Goal: Information Seeking & Learning: Learn about a topic

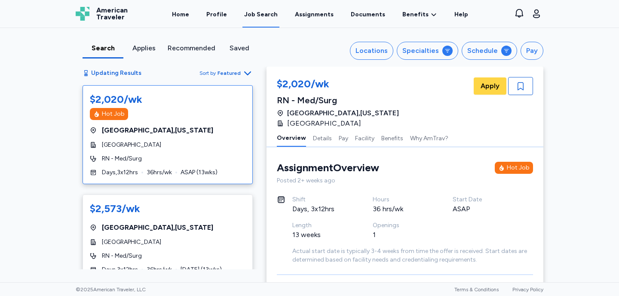
scroll to position [1, 0]
click at [447, 52] on icon at bounding box center [447, 50] width 7 height 7
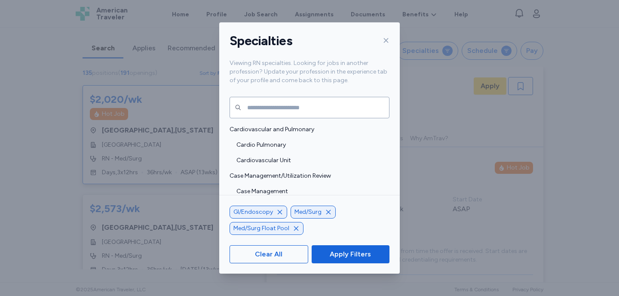
click at [385, 41] on icon at bounding box center [386, 40] width 5 height 5
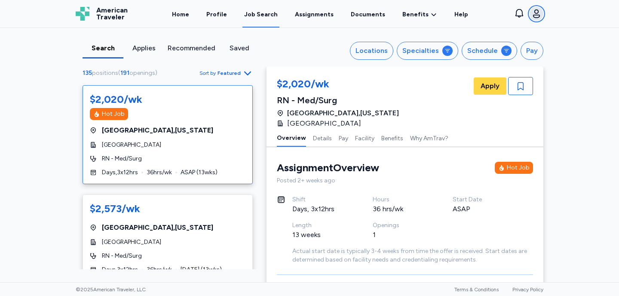
click at [537, 13] on icon "button" at bounding box center [536, 13] width 7 height 9
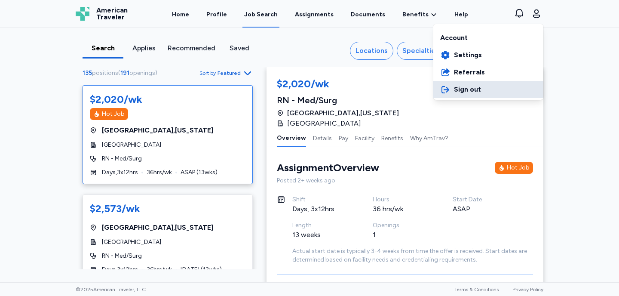
click at [475, 90] on span "Sign out" at bounding box center [467, 89] width 27 height 10
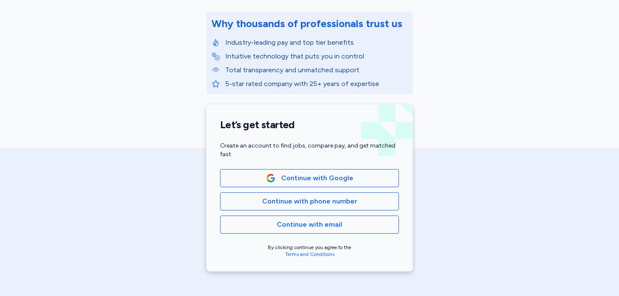
scroll to position [109, 0]
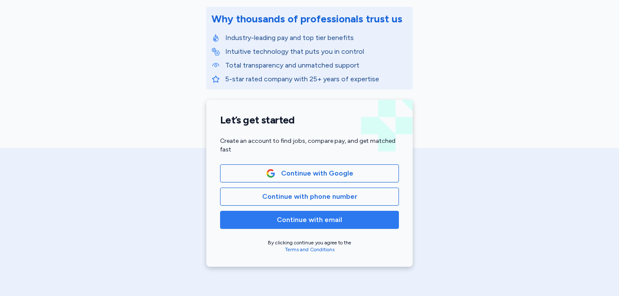
click at [343, 221] on span "Continue with email" at bounding box center [310, 220] width 164 height 10
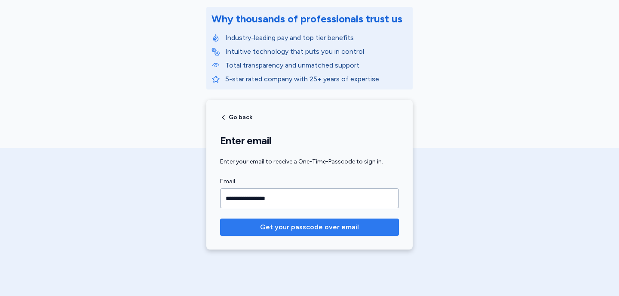
type input "**********"
click at [359, 229] on span "Get your passcode over email" at bounding box center [309, 227] width 165 height 10
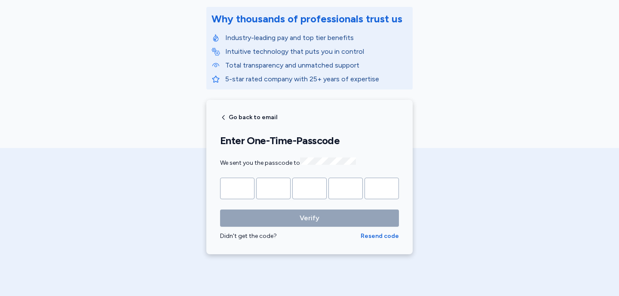
type input "*"
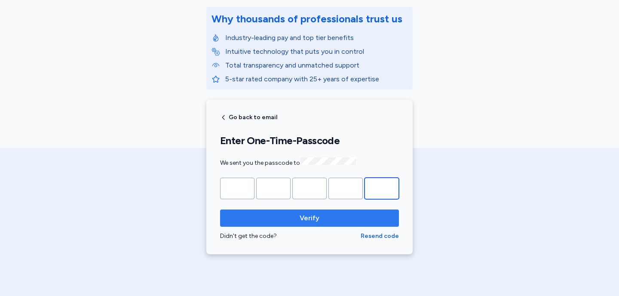
type input "*"
click at [338, 216] on span "Verify" at bounding box center [309, 218] width 165 height 10
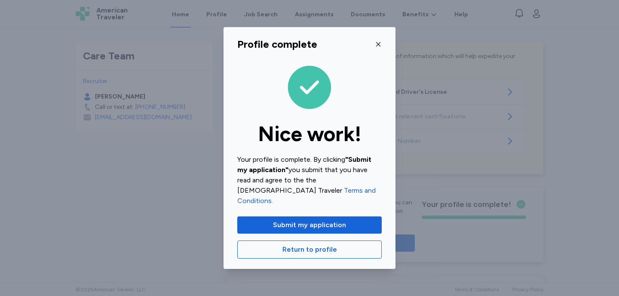
click at [379, 48] on icon "button" at bounding box center [378, 44] width 7 height 7
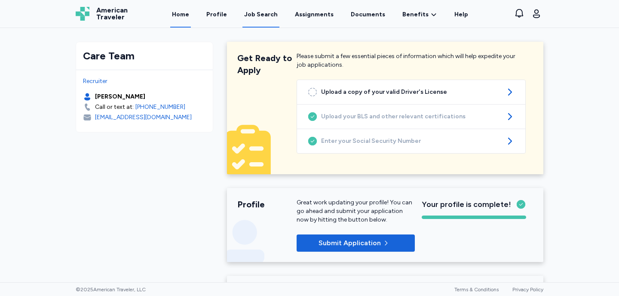
click at [261, 15] on div "Job Search" at bounding box center [261, 14] width 34 height 9
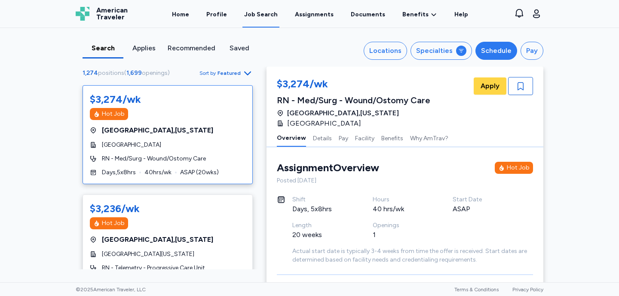
click at [498, 54] on div "Schedule" at bounding box center [496, 51] width 31 height 10
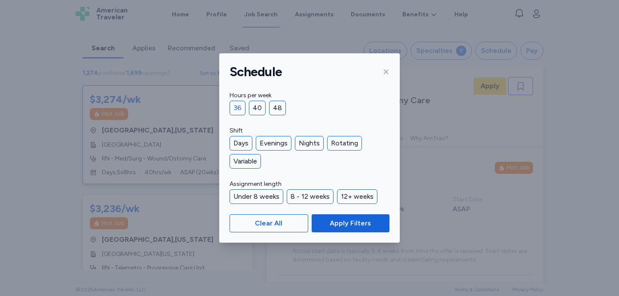
click at [241, 105] on div "36" at bounding box center [238, 108] width 16 height 15
click at [241, 141] on div "Days" at bounding box center [241, 143] width 23 height 15
click at [267, 144] on div "Evenings" at bounding box center [274, 143] width 36 height 15
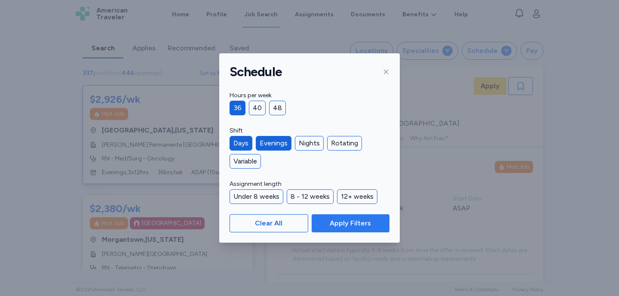
click at [335, 221] on span "Apply Filters" at bounding box center [350, 223] width 41 height 10
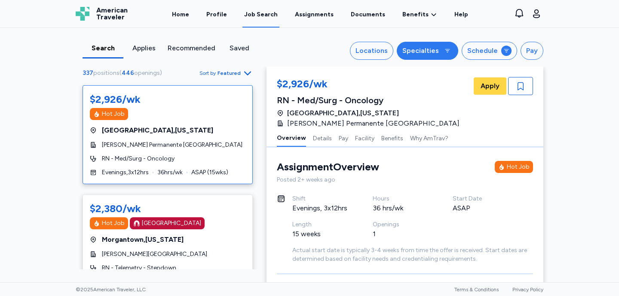
click at [443, 54] on button "Specialties" at bounding box center [428, 51] width 62 height 18
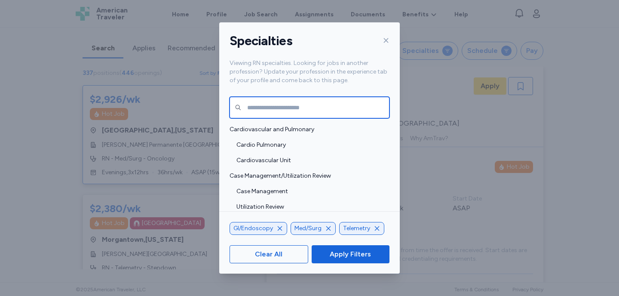
click at [260, 108] on input "text" at bounding box center [310, 108] width 160 height 22
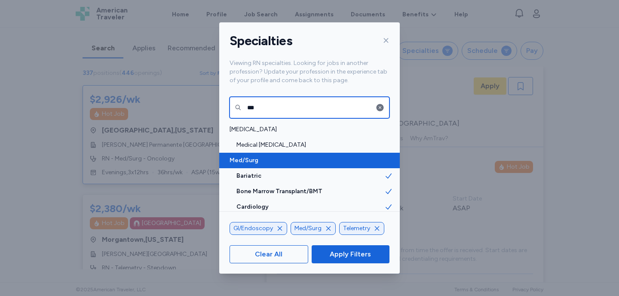
type input "***"
click at [246, 160] on span "Med/Surg" at bounding box center [307, 160] width 155 height 9
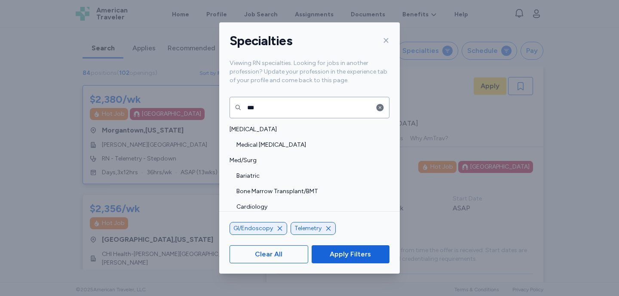
click at [327, 229] on icon "button" at bounding box center [328, 228] width 7 height 7
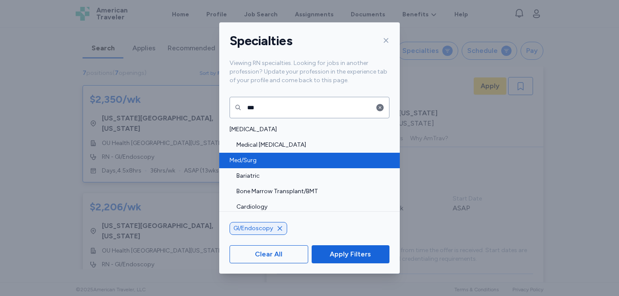
click at [260, 160] on span "Med/Surg" at bounding box center [307, 160] width 155 height 9
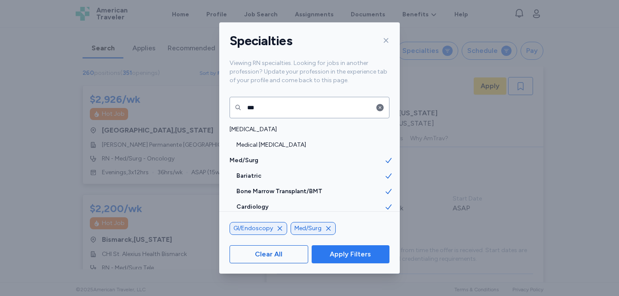
click at [361, 256] on span "Apply Filters" at bounding box center [350, 254] width 41 height 10
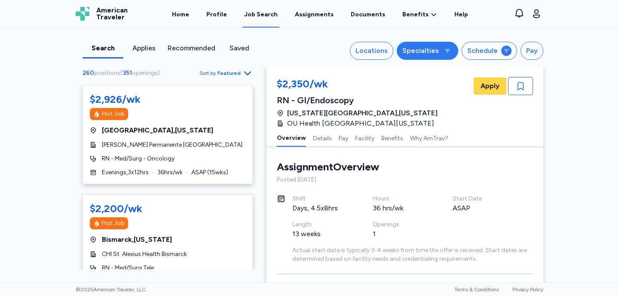
click at [436, 55] on div "Specialties" at bounding box center [421, 51] width 37 height 10
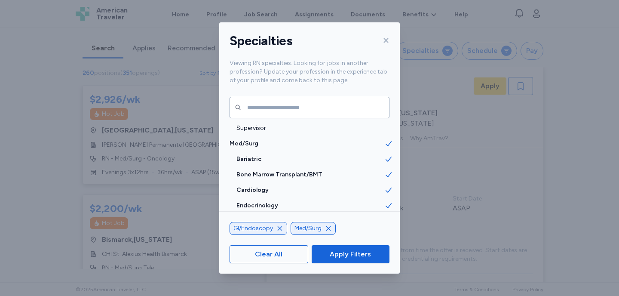
scroll to position [842, 0]
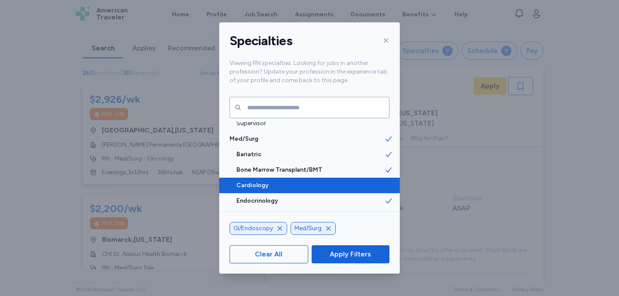
click at [273, 187] on span "Cardiology" at bounding box center [311, 185] width 148 height 9
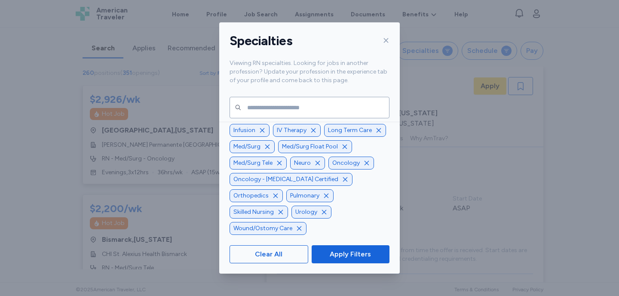
click at [329, 169] on div "Oncology" at bounding box center [352, 163] width 46 height 13
click at [365, 165] on icon "button" at bounding box center [367, 163] width 4 height 4
click at [377, 132] on icon "button" at bounding box center [379, 130] width 4 height 4
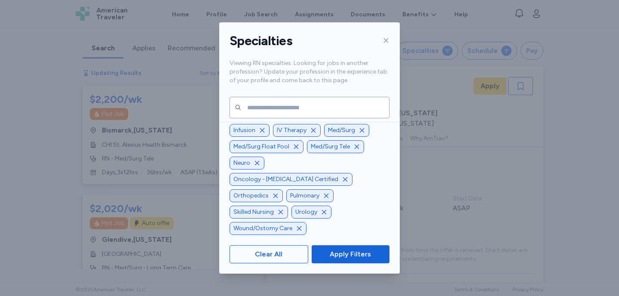
click at [310, 134] on icon "button" at bounding box center [313, 130] width 7 height 7
click at [320, 100] on icon "button" at bounding box center [322, 97] width 4 height 4
click at [278, 117] on icon "button" at bounding box center [281, 114] width 7 height 7
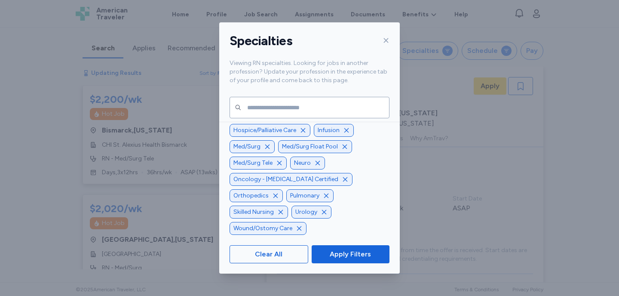
click at [280, 117] on icon "button" at bounding box center [280, 114] width 7 height 7
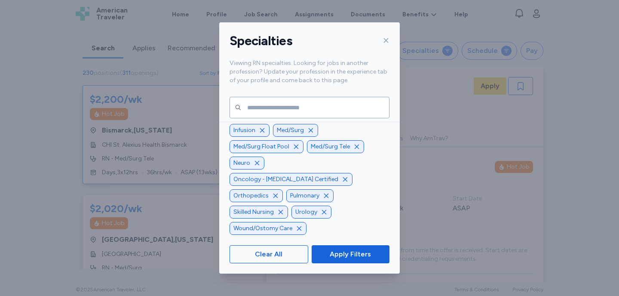
click at [262, 117] on icon "button" at bounding box center [263, 114] width 7 height 7
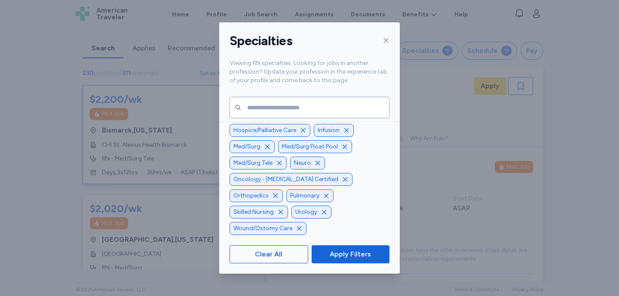
click at [303, 134] on icon "button" at bounding box center [303, 130] width 7 height 7
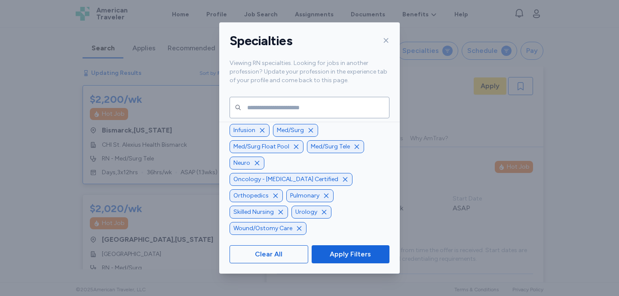
click at [261, 132] on icon "button" at bounding box center [262, 130] width 4 height 4
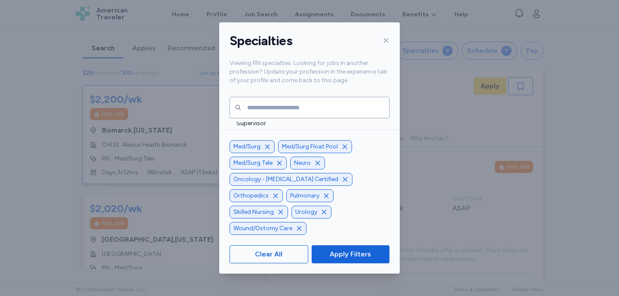
click at [318, 166] on icon "button" at bounding box center [317, 163] width 7 height 7
click at [273, 194] on icon "button" at bounding box center [275, 195] width 7 height 7
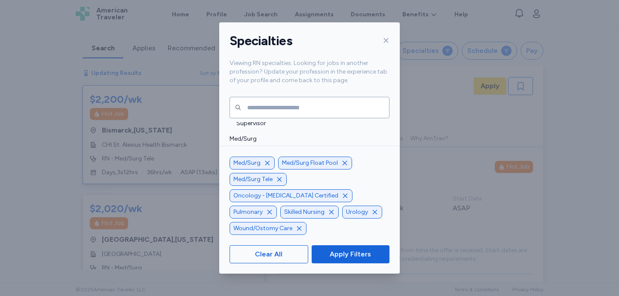
click at [332, 214] on icon "button" at bounding box center [331, 212] width 4 height 4
click at [270, 214] on icon "button" at bounding box center [269, 212] width 7 height 7
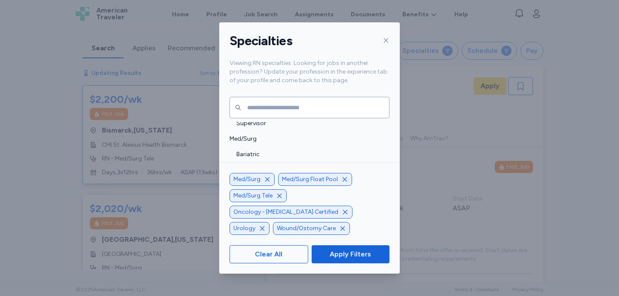
click at [341, 228] on icon "button" at bounding box center [342, 228] width 7 height 7
click at [261, 230] on icon "button" at bounding box center [262, 228] width 7 height 7
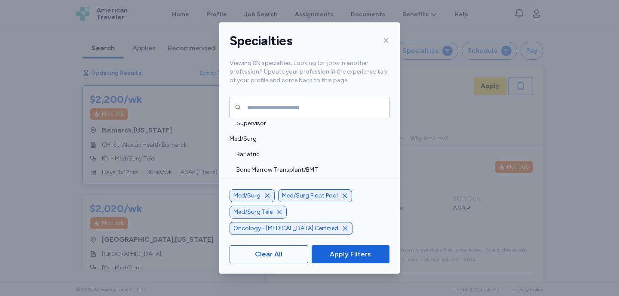
click at [349, 230] on icon "button" at bounding box center [345, 228] width 7 height 7
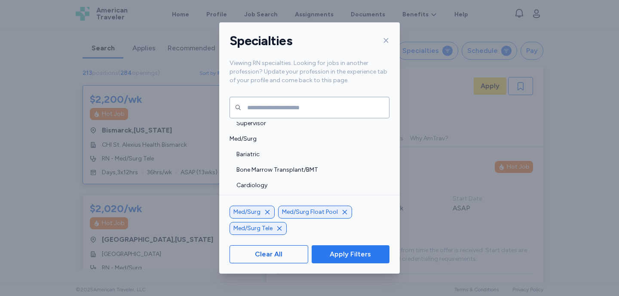
click at [345, 256] on span "Apply Filters" at bounding box center [350, 254] width 41 height 10
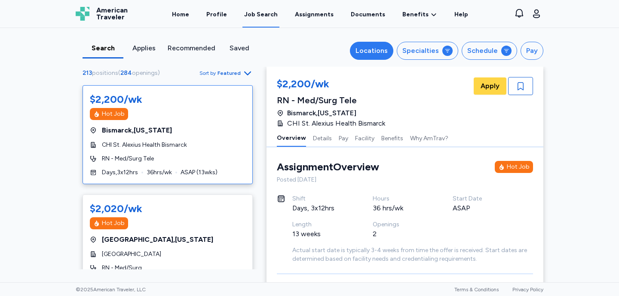
click at [381, 53] on div "Locations" at bounding box center [372, 51] width 32 height 10
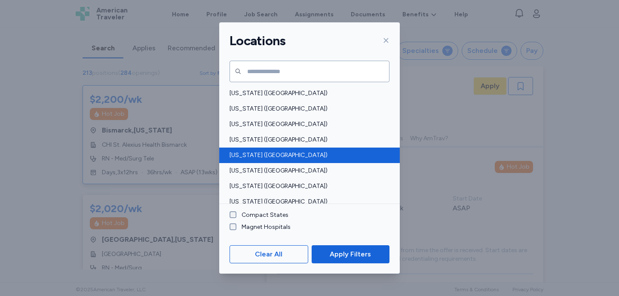
click at [241, 153] on span "California (CA)" at bounding box center [307, 155] width 155 height 9
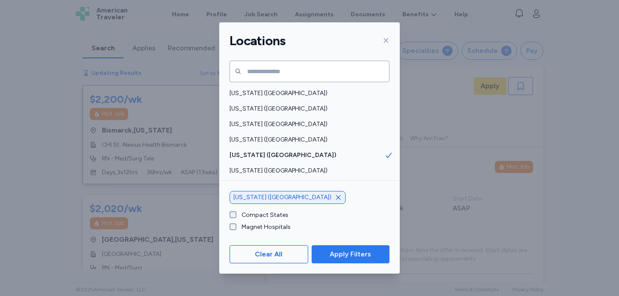
click at [348, 260] on button "Apply Filters" at bounding box center [351, 254] width 78 height 18
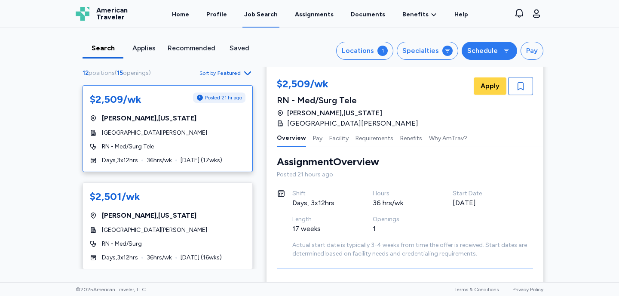
click at [486, 50] on div "Schedule" at bounding box center [483, 51] width 31 height 10
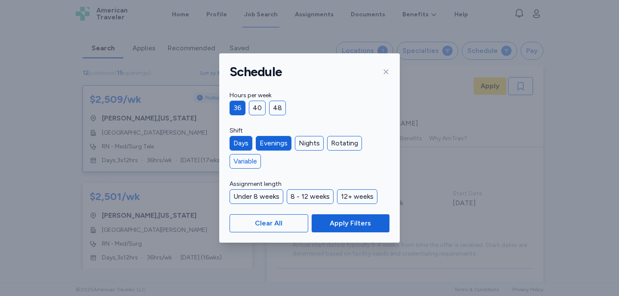
click at [249, 160] on div "Variable" at bounding box center [245, 161] width 31 height 15
click at [363, 224] on span "Apply Filters" at bounding box center [350, 223] width 41 height 10
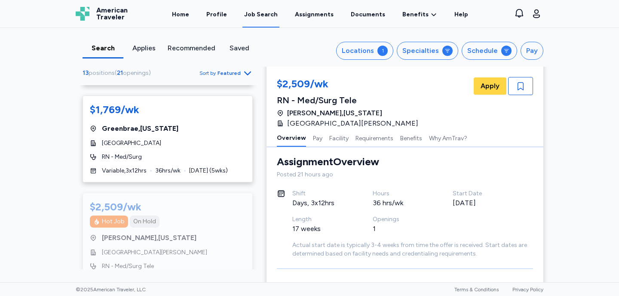
scroll to position [960, 0]
